Goal: Go to known website: Access a specific website the user already knows

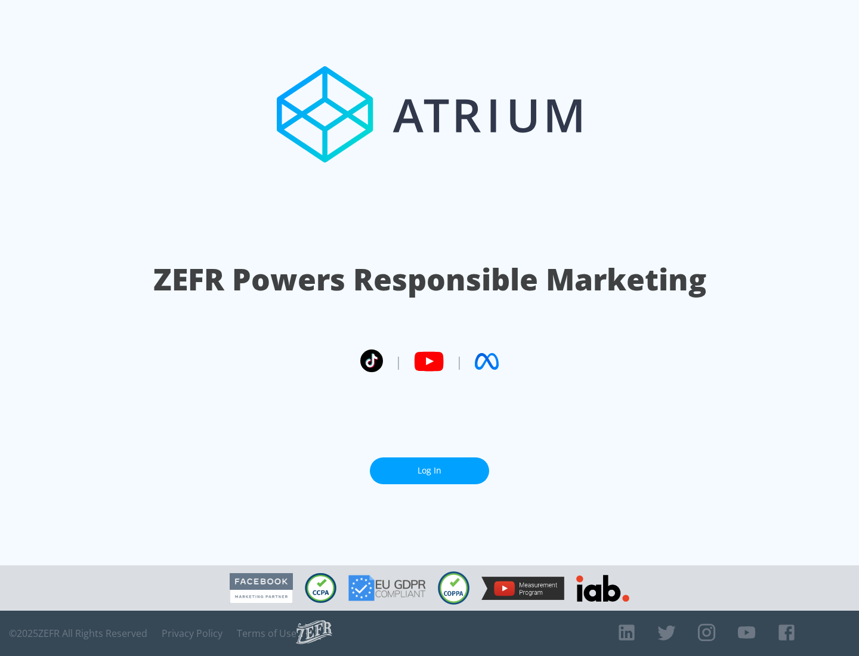
click at [429, 466] on link "Log In" at bounding box center [429, 470] width 119 height 27
